Goal: Entertainment & Leisure: Consume media (video, audio)

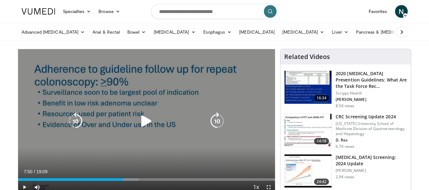
click at [144, 120] on icon "Video Player" at bounding box center [147, 121] width 18 height 18
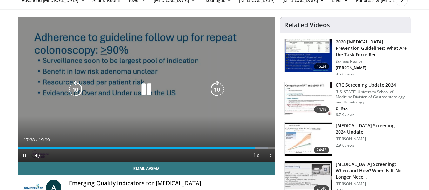
click at [77, 90] on icon "Video Player" at bounding box center [76, 90] width 18 height 18
click at [79, 92] on icon "Video Player" at bounding box center [76, 90] width 18 height 18
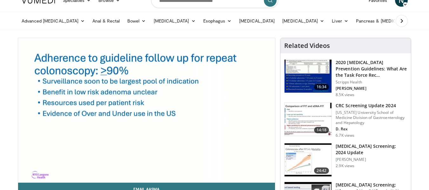
scroll to position [0, 0]
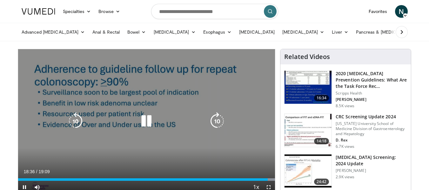
click at [77, 122] on icon "Video Player" at bounding box center [76, 121] width 18 height 18
click at [148, 120] on icon "Video Player" at bounding box center [147, 121] width 18 height 18
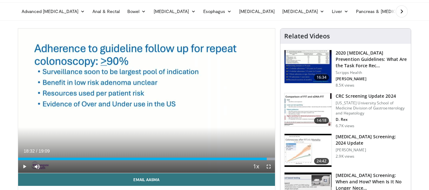
scroll to position [32, 0]
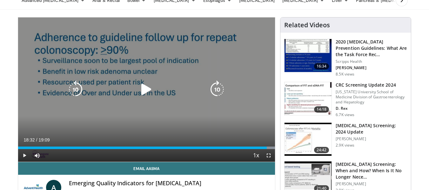
click at [146, 89] on icon "Video Player" at bounding box center [147, 90] width 18 height 18
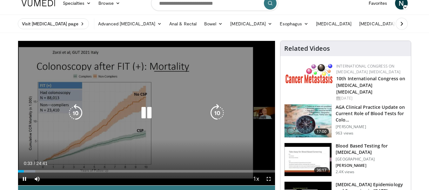
scroll to position [32, 0]
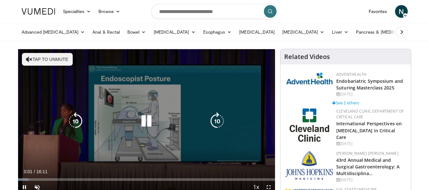
click at [60, 59] on button "Tap to unmute" at bounding box center [47, 59] width 51 height 13
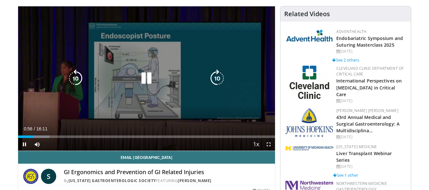
scroll to position [32, 0]
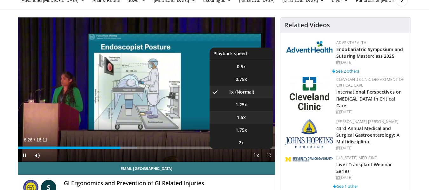
click at [241, 116] on span "1.5x" at bounding box center [241, 117] width 9 height 6
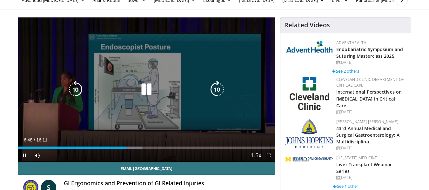
click at [77, 90] on icon "Video Player" at bounding box center [76, 90] width 18 height 18
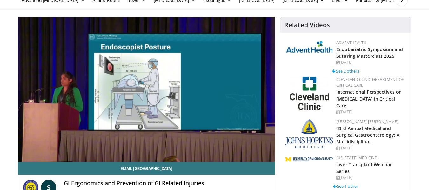
click at [77, 90] on div "10 seconds Tap to unmute" at bounding box center [146, 89] width 257 height 145
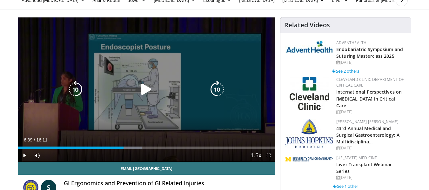
click at [79, 91] on icon "Video Player" at bounding box center [76, 90] width 18 height 18
click at [146, 89] on icon "Video Player" at bounding box center [147, 90] width 18 height 18
click at [77, 88] on icon "Video Player" at bounding box center [76, 90] width 18 height 18
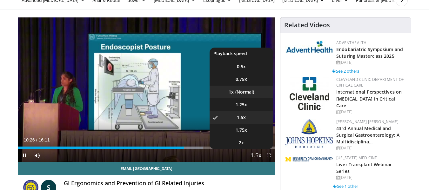
click at [241, 93] on li "1x" at bounding box center [242, 92] width 64 height 13
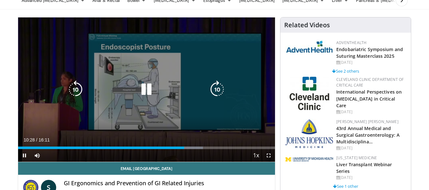
click at [75, 87] on icon "Video Player" at bounding box center [76, 90] width 18 height 18
click at [75, 88] on icon "Video Player" at bounding box center [76, 90] width 18 height 18
click at [75, 87] on icon "Video Player" at bounding box center [76, 90] width 18 height 18
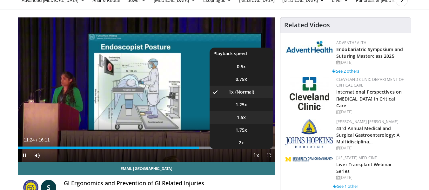
click at [241, 115] on span "1.5x" at bounding box center [241, 117] width 9 height 6
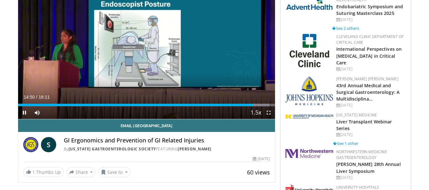
scroll to position [64, 0]
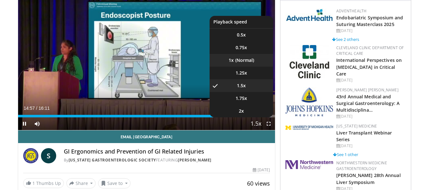
click at [244, 60] on li "1x" at bounding box center [242, 60] width 64 height 13
